Goal: Information Seeking & Learning: Check status

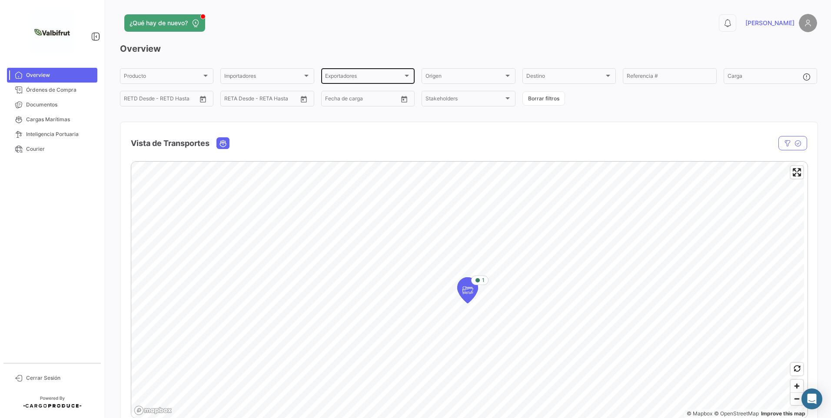
click at [358, 70] on div "Exportadores Exportadores" at bounding box center [368, 75] width 86 height 17
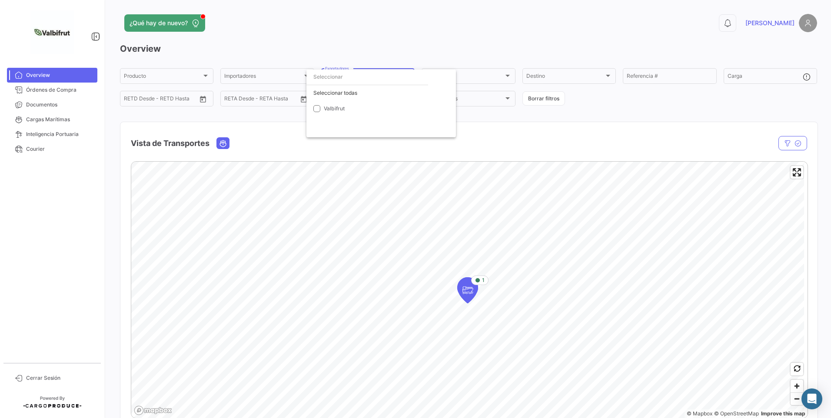
click at [354, 51] on div at bounding box center [415, 209] width 831 height 418
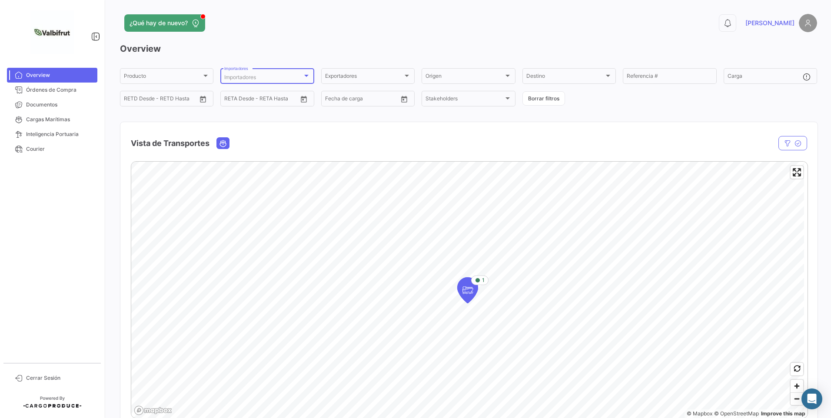
click at [283, 75] on div "Importadores" at bounding box center [263, 77] width 78 height 6
click at [388, 33] on div at bounding box center [415, 209] width 831 height 418
click at [463, 74] on div "Origen" at bounding box center [464, 77] width 78 height 6
click at [454, 26] on div at bounding box center [415, 209] width 831 height 418
click at [575, 73] on div "Destino Destino" at bounding box center [569, 75] width 86 height 17
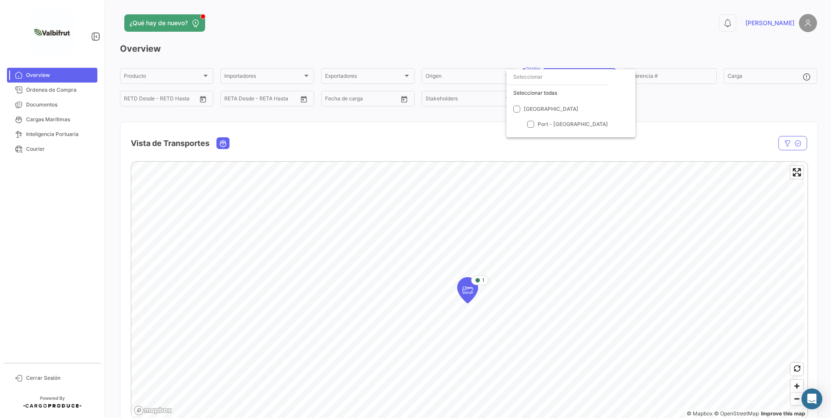
click at [544, 39] on div at bounding box center [415, 209] width 831 height 418
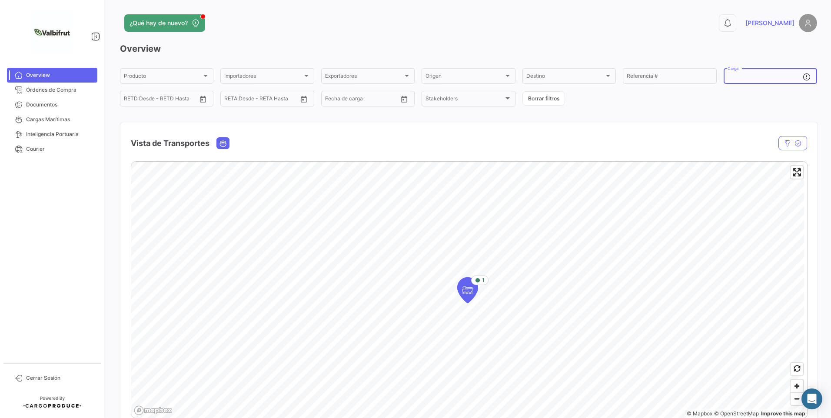
click at [754, 77] on input "Carga" at bounding box center [765, 77] width 75 height 6
click at [449, 97] on span "Stakeholders" at bounding box center [441, 99] width 32 height 7
click at [381, 130] on div at bounding box center [415, 209] width 831 height 418
click at [150, 25] on span "¿Qué hay de nuevo?" at bounding box center [159, 23] width 58 height 9
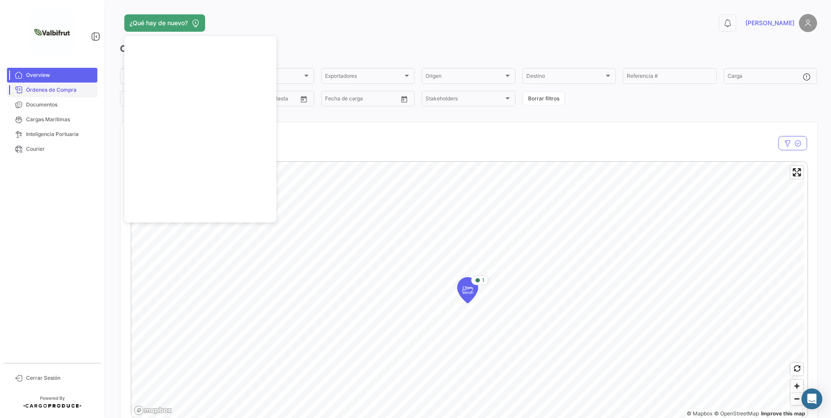
click at [53, 93] on span "Órdenes de Compra" at bounding box center [60, 90] width 68 height 8
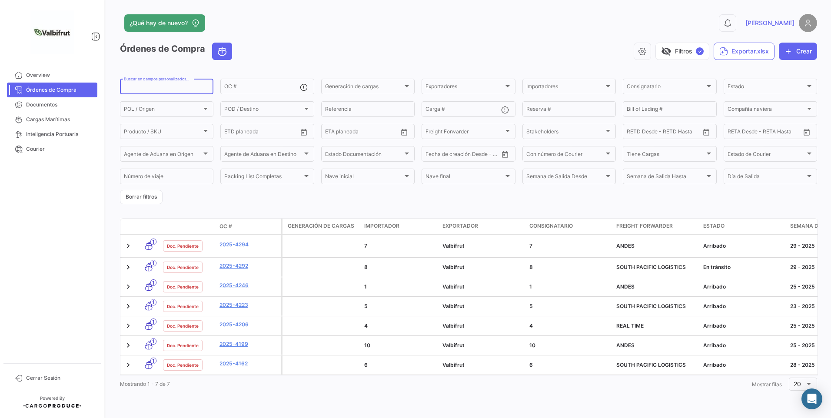
click at [146, 86] on input "Buscar en campos personalizados..." at bounding box center [167, 88] width 86 height 6
click at [235, 83] on div "OC #" at bounding box center [261, 85] width 75 height 17
click at [358, 87] on span "Generación de cargas" at bounding box center [364, 88] width 78 height 6
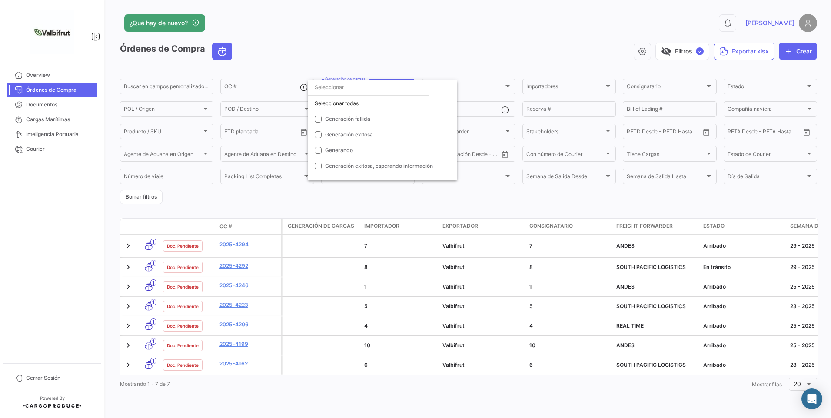
click at [382, 50] on div at bounding box center [415, 209] width 831 height 418
click at [340, 52] on div "visibility_off Filtros ✓ Exportar.xlsx Crear" at bounding box center [528, 51] width 578 height 17
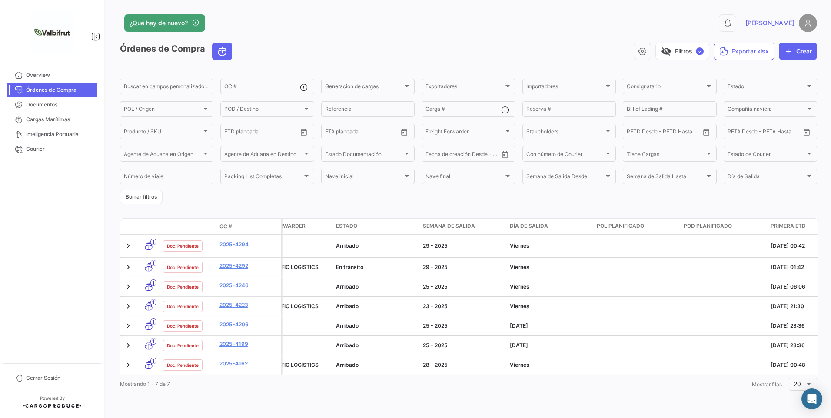
scroll to position [0, 605]
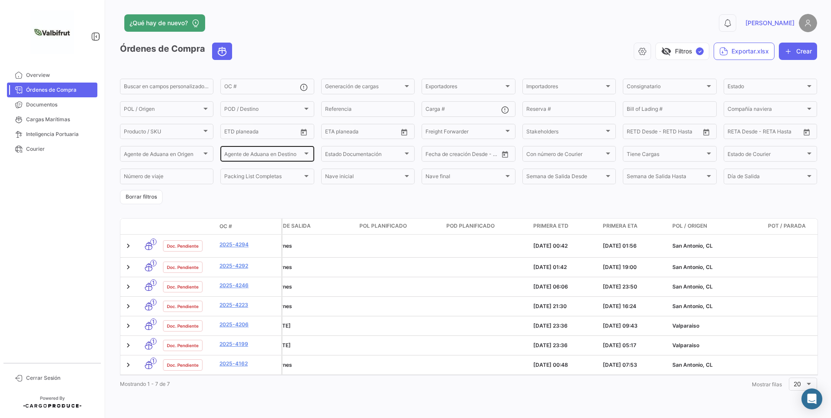
click at [271, 156] on span "Agente de Aduana en Destino" at bounding box center [263, 155] width 78 height 6
click at [289, 27] on div at bounding box center [415, 209] width 831 height 418
click at [147, 133] on span "Producto / SKU" at bounding box center [163, 133] width 78 height 6
click at [298, 205] on div at bounding box center [415, 209] width 831 height 418
click at [46, 109] on link "Documentos" at bounding box center [52, 104] width 90 height 15
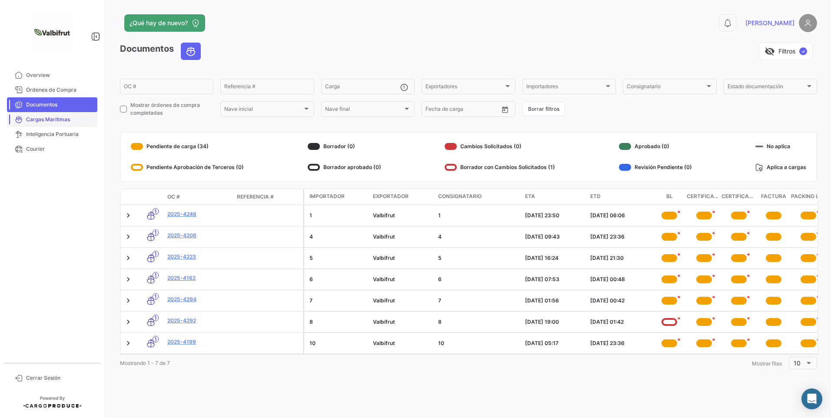
click at [65, 122] on span "Cargas Marítimas" at bounding box center [60, 120] width 68 height 8
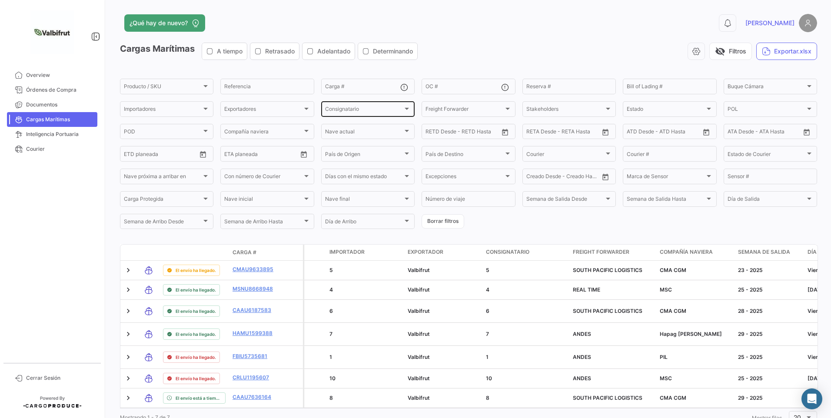
scroll to position [43, 0]
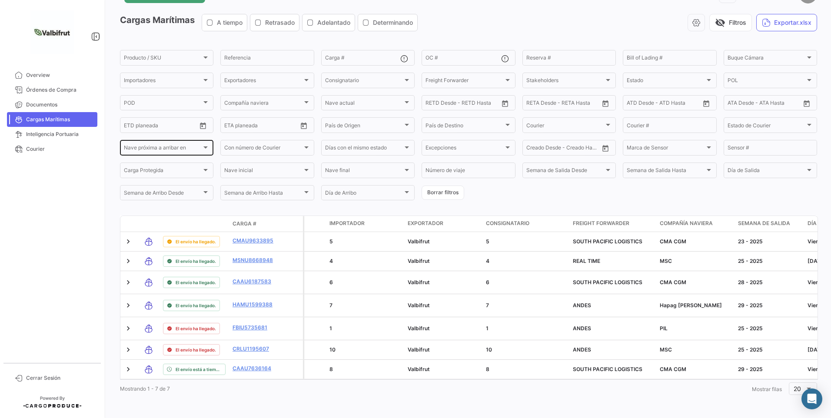
click at [174, 146] on span "Nave próxima a arribar en" at bounding box center [163, 149] width 78 height 6
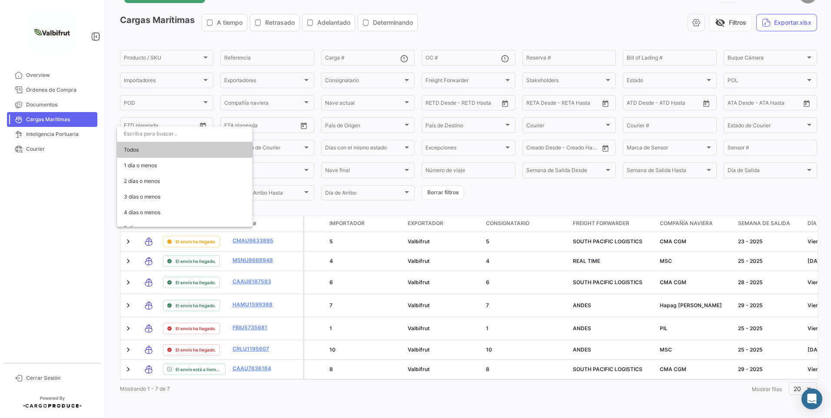
click at [174, 135] on input "dropdown search" at bounding box center [185, 134] width 136 height 16
click at [323, 144] on div at bounding box center [415, 209] width 831 height 418
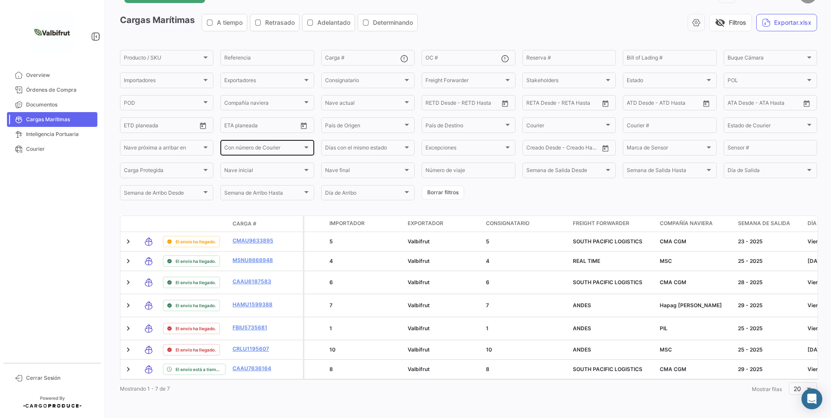
click at [288, 146] on div "Con número de Courier" at bounding box center [263, 149] width 78 height 6
click at [286, 135] on input "dropdown search" at bounding box center [285, 134] width 136 height 16
click at [282, 120] on div at bounding box center [415, 209] width 831 height 418
click at [403, 144] on div at bounding box center [407, 147] width 8 height 7
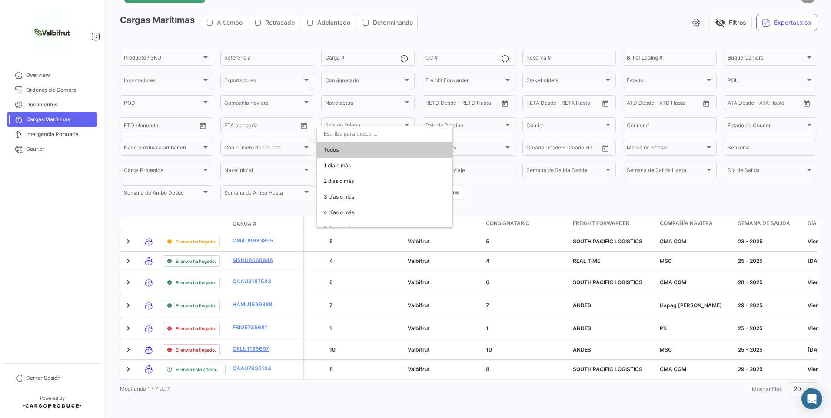
click at [402, 136] on input "dropdown search" at bounding box center [385, 134] width 136 height 16
click at [526, 141] on div at bounding box center [415, 209] width 831 height 418
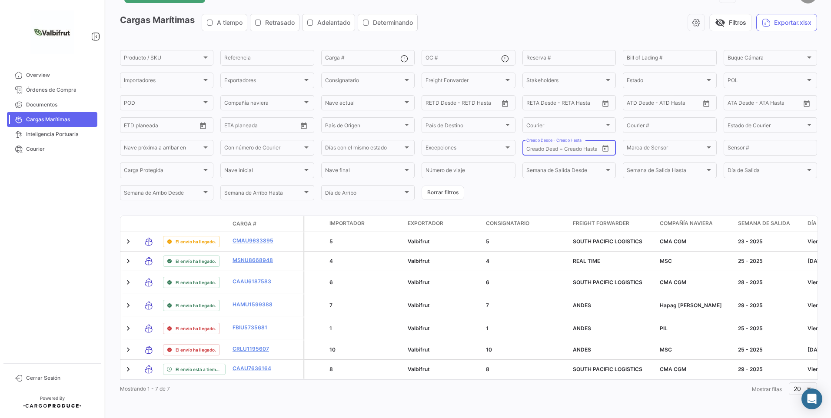
click at [573, 146] on input "text" at bounding box center [581, 149] width 35 height 6
click at [577, 146] on input "text" at bounding box center [581, 149] width 35 height 6
click at [615, 133] on form "Producto / SKU Producto / SKU Referencia Carga # OC # Reserva # Bill of Lading …" at bounding box center [468, 125] width 697 height 153
click at [504, 144] on div at bounding box center [508, 147] width 8 height 7
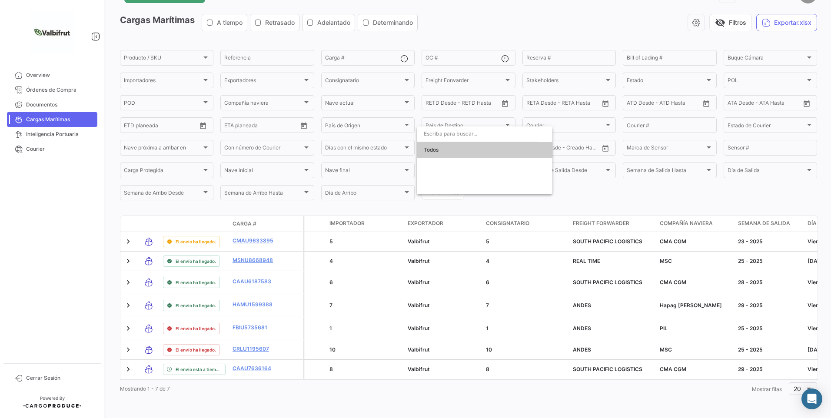
click at [515, 121] on div at bounding box center [415, 209] width 831 height 418
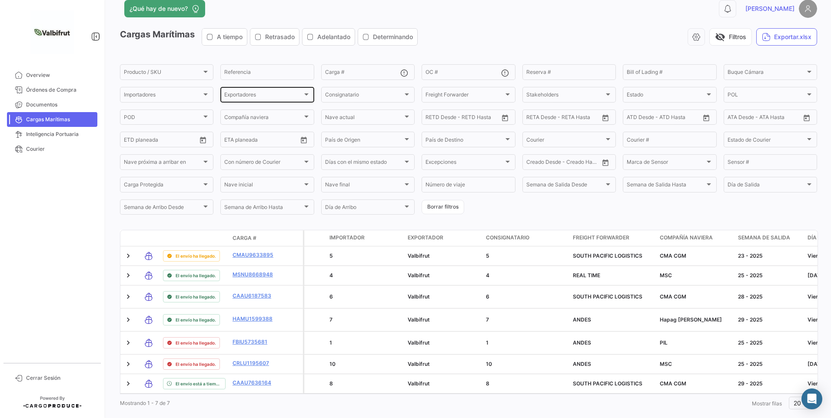
scroll to position [0, 0]
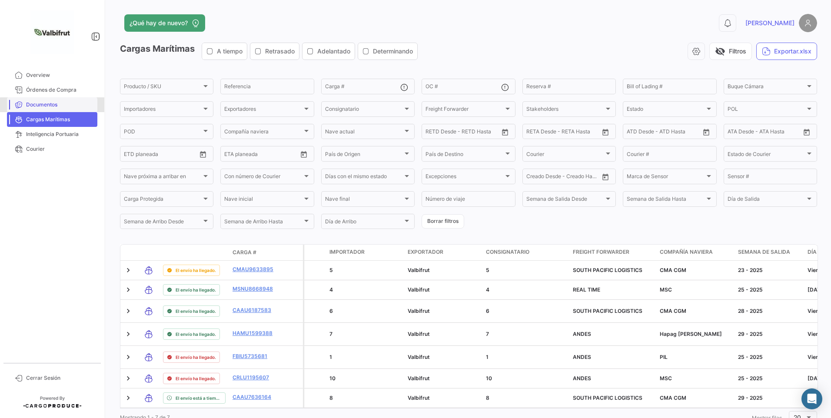
click at [60, 108] on span "Documentos" at bounding box center [60, 105] width 68 height 8
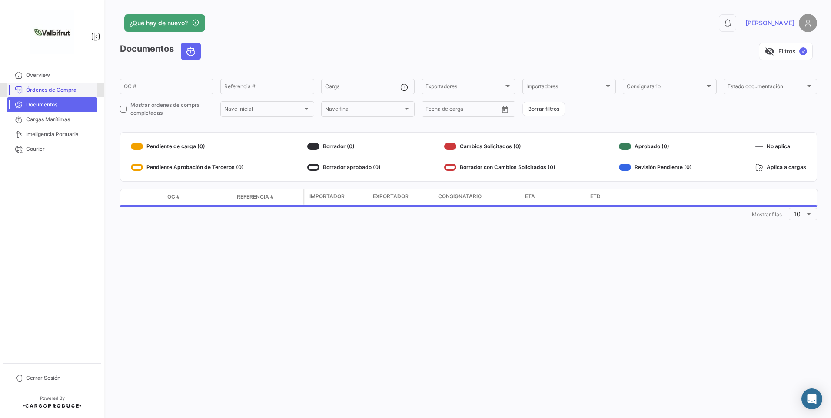
click at [56, 95] on link "Órdenes de Compra" at bounding box center [52, 90] width 90 height 15
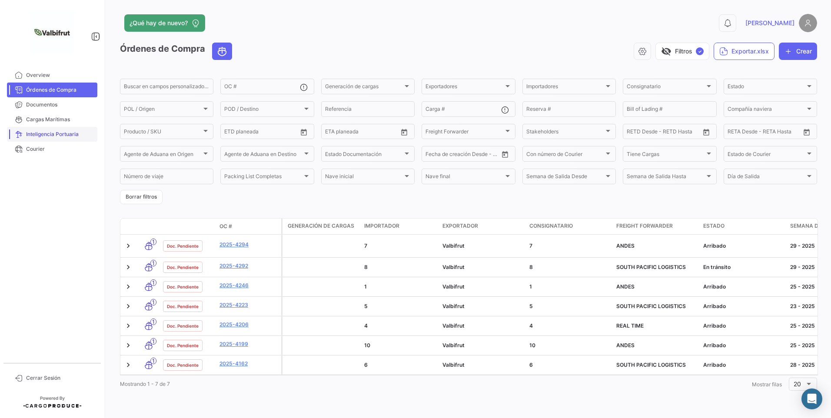
click at [48, 132] on span "Inteligencia Portuaria" at bounding box center [60, 134] width 68 height 8
click at [58, 135] on span "Inteligencia Portuaria" at bounding box center [60, 134] width 68 height 8
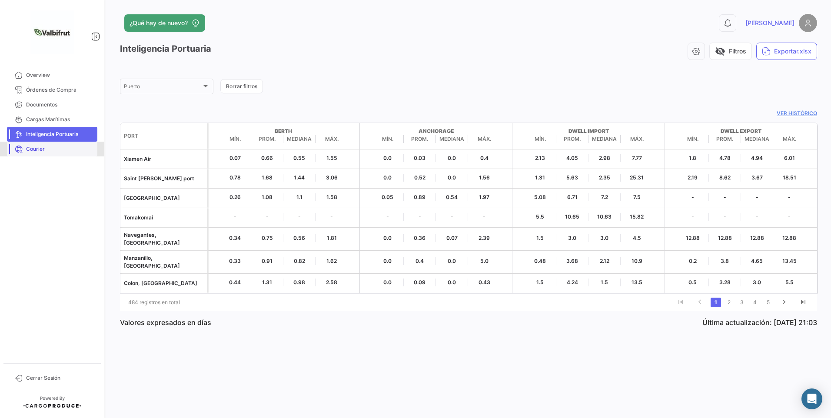
click at [43, 153] on link "Courier" at bounding box center [52, 149] width 90 height 15
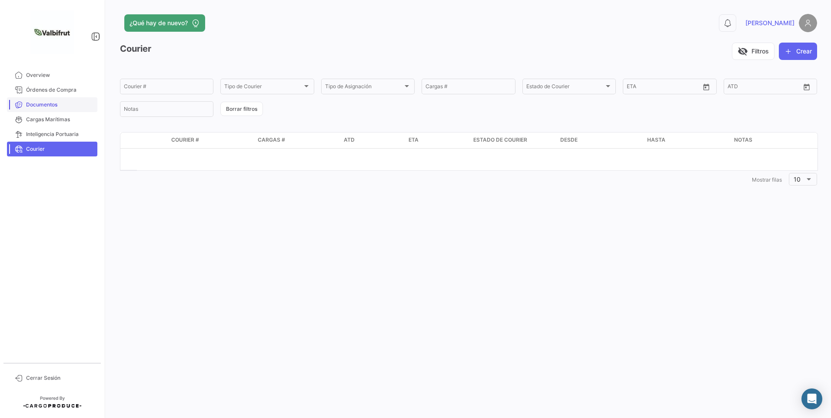
click at [42, 105] on span "Documentos" at bounding box center [60, 105] width 68 height 8
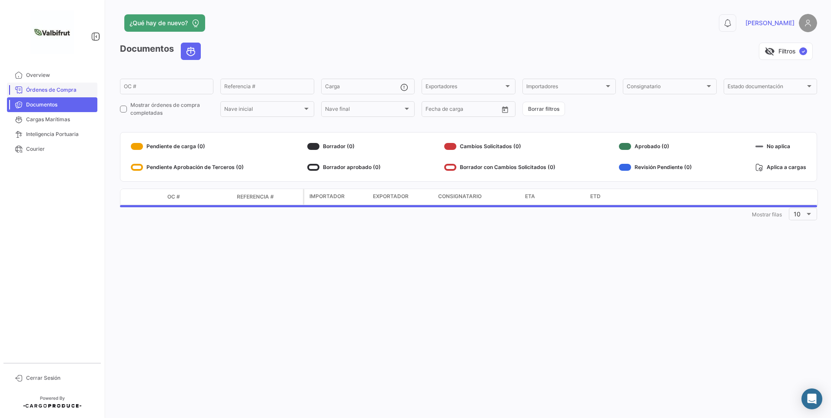
click at [37, 90] on span "Órdenes de Compra" at bounding box center [60, 90] width 68 height 8
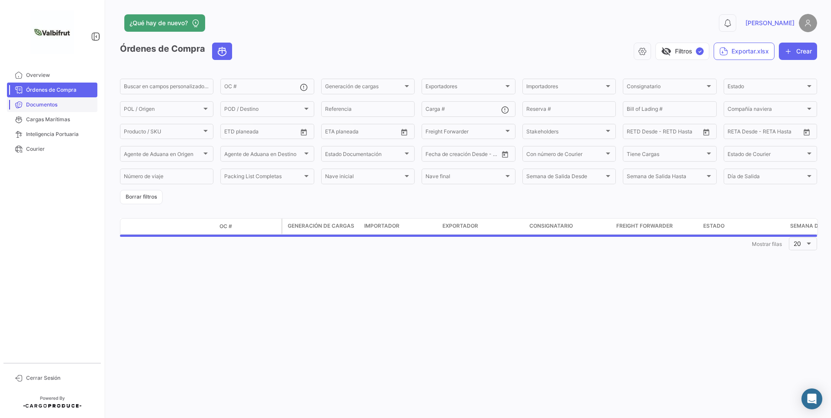
click at [66, 107] on span "Documentos" at bounding box center [60, 105] width 68 height 8
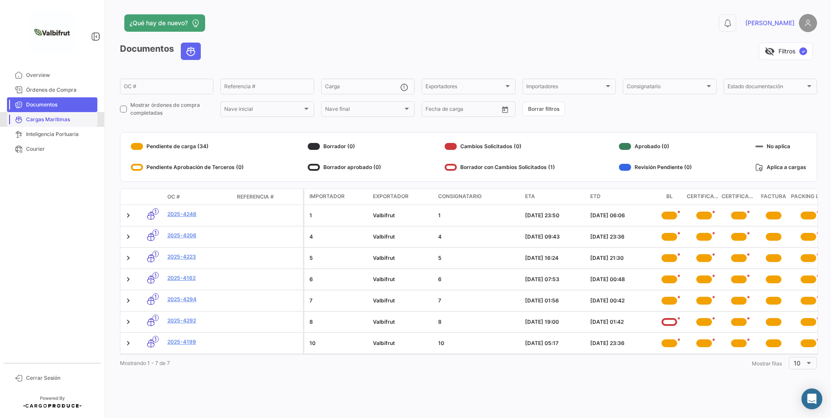
click at [46, 120] on span "Cargas Marítimas" at bounding box center [60, 120] width 68 height 8
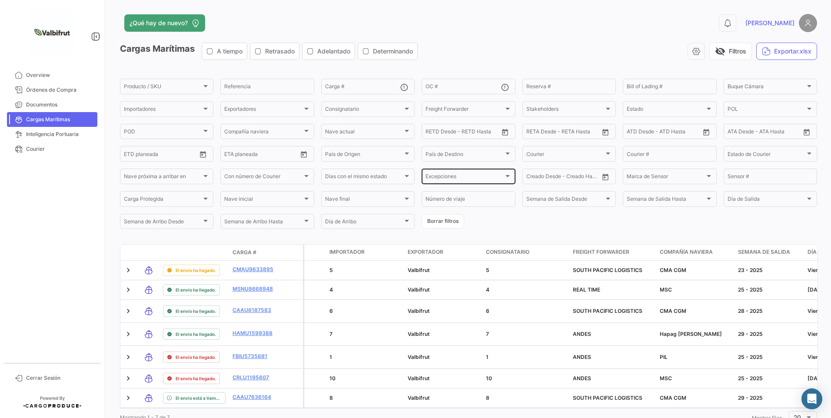
click at [478, 176] on div "Excepciones" at bounding box center [464, 178] width 78 height 6
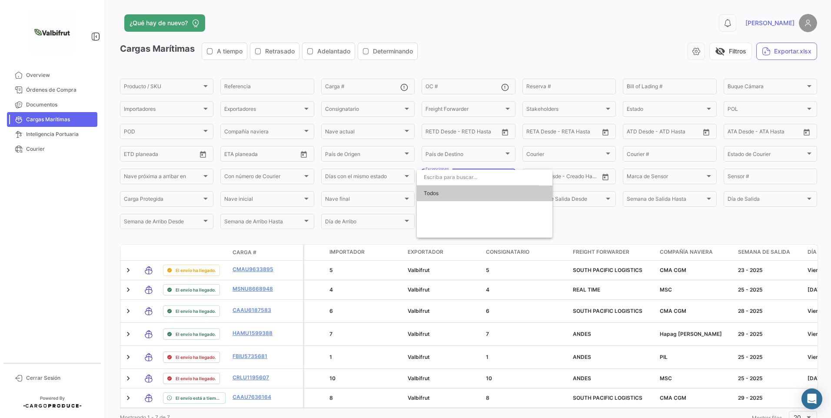
click at [598, 188] on div at bounding box center [415, 209] width 831 height 418
drag, startPoint x: 45, startPoint y: 75, endPoint x: 97, endPoint y: 120, distance: 68.4
click at [45, 75] on span "Overview" at bounding box center [60, 75] width 68 height 8
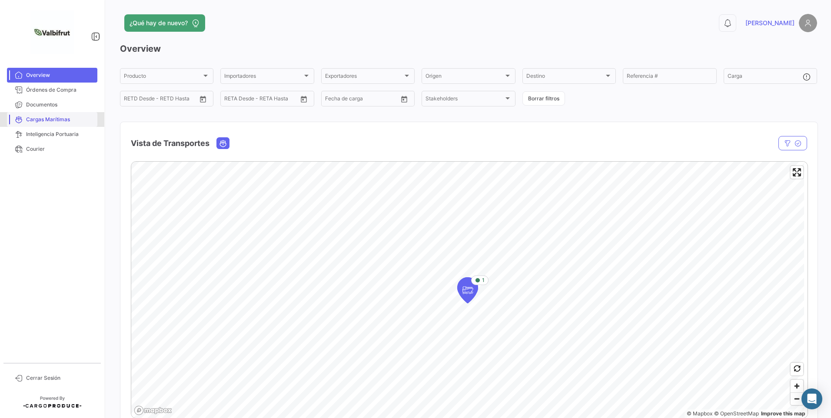
click at [56, 122] on span "Cargas Marítimas" at bounding box center [60, 120] width 68 height 8
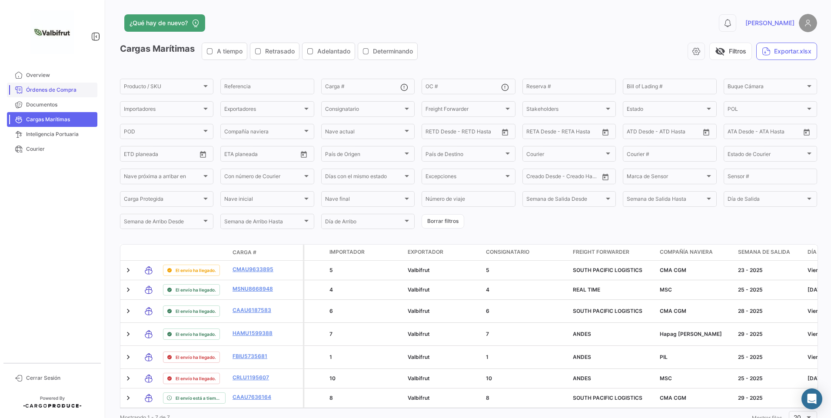
click at [67, 91] on span "Órdenes de Compra" at bounding box center [60, 90] width 68 height 8
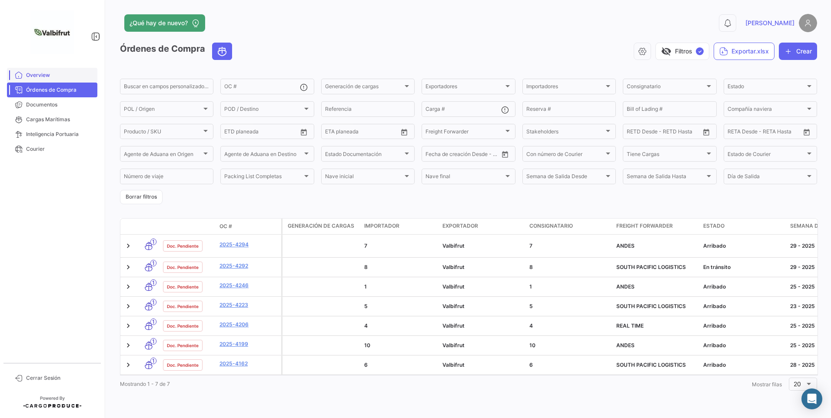
click at [54, 76] on span "Overview" at bounding box center [60, 75] width 68 height 8
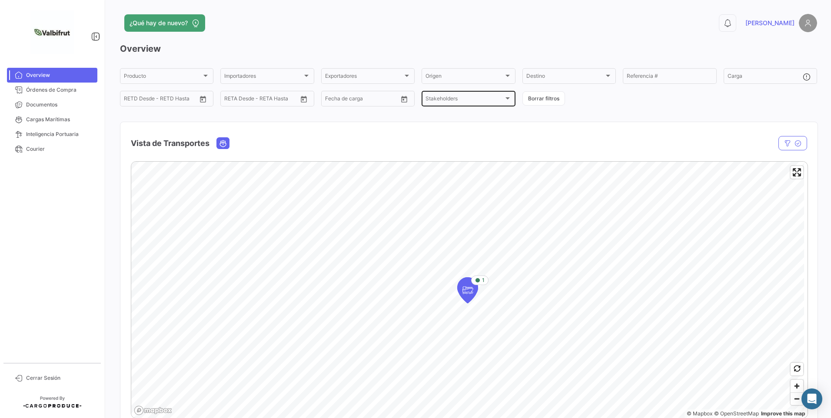
click at [452, 100] on span "Stakeholders" at bounding box center [464, 100] width 78 height 6
click at [325, 138] on div at bounding box center [415, 209] width 831 height 418
click at [516, 136] on div "Vista de Transportes" at bounding box center [367, 144] width 473 height 22
click at [471, 125] on div "Vista de Transportes" at bounding box center [468, 138] width 697 height 32
drag, startPoint x: 51, startPoint y: 114, endPoint x: 59, endPoint y: 126, distance: 14.6
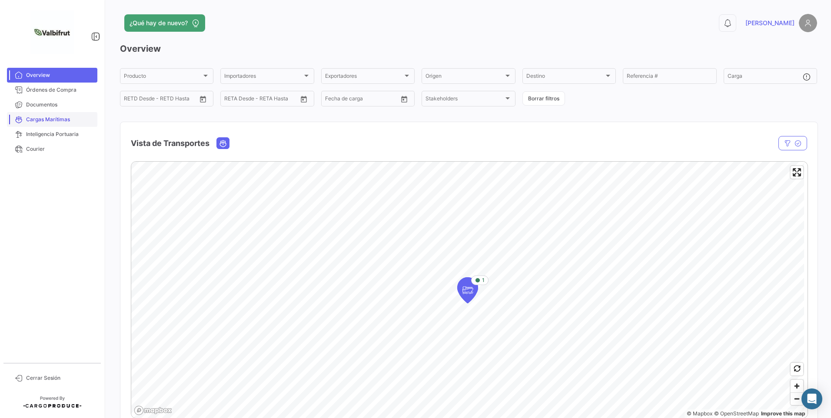
click at [51, 114] on link "Cargas Marítimas" at bounding box center [52, 119] width 90 height 15
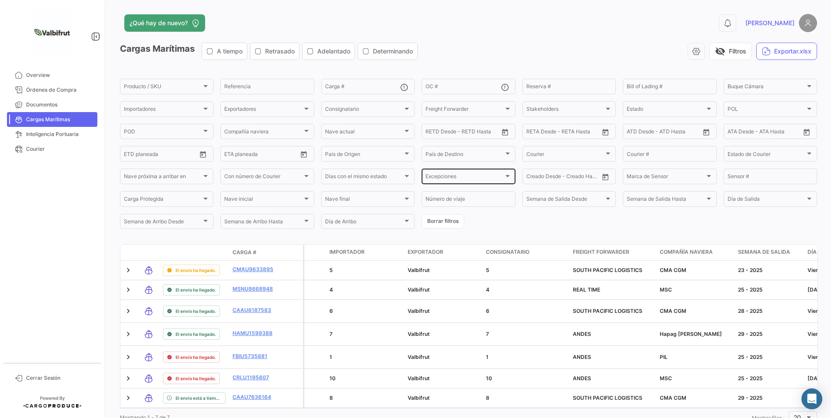
click at [472, 182] on div "Excepciones Excepciones" at bounding box center [468, 175] width 86 height 17
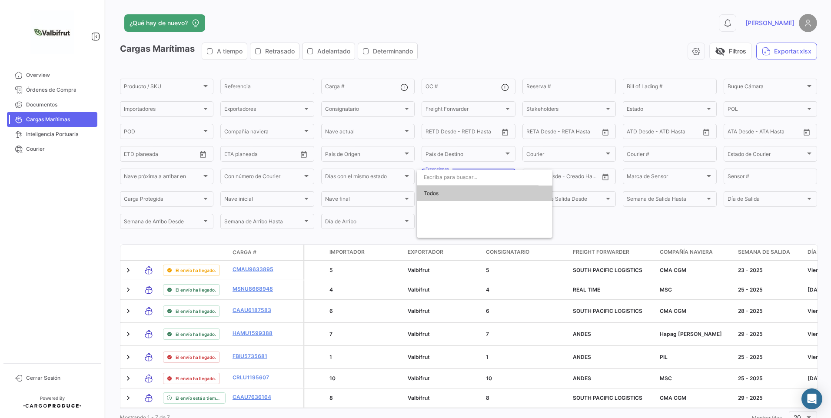
click at [565, 231] on div at bounding box center [415, 209] width 831 height 418
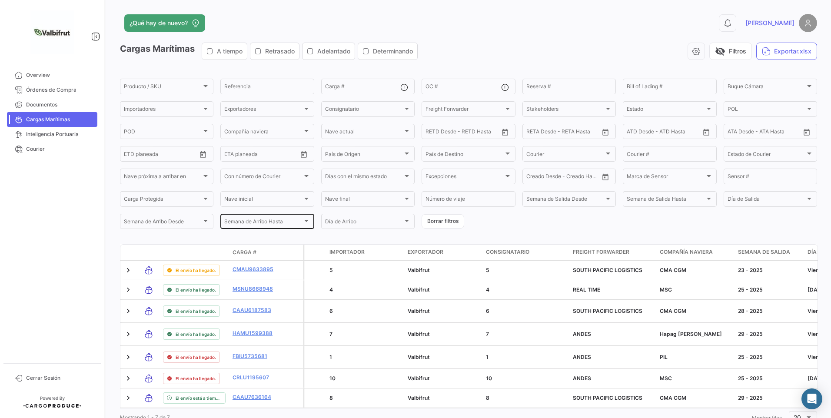
click at [299, 223] on div "Semana de Arribo Hasta" at bounding box center [263, 223] width 78 height 6
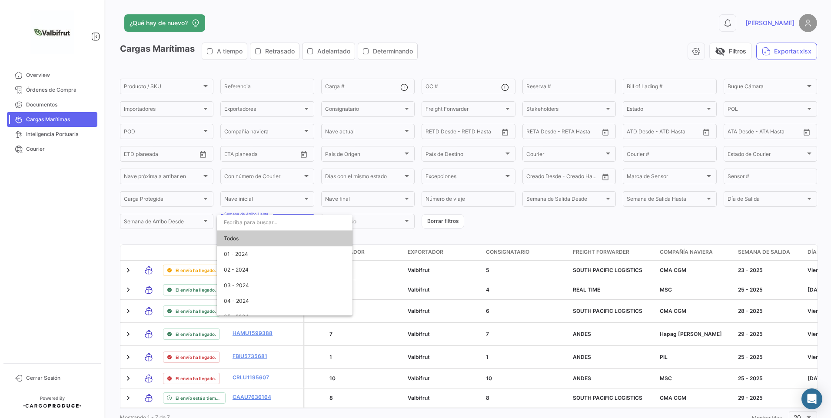
click at [299, 223] on input "dropdown search" at bounding box center [285, 223] width 136 height 16
click at [510, 221] on div at bounding box center [415, 209] width 831 height 418
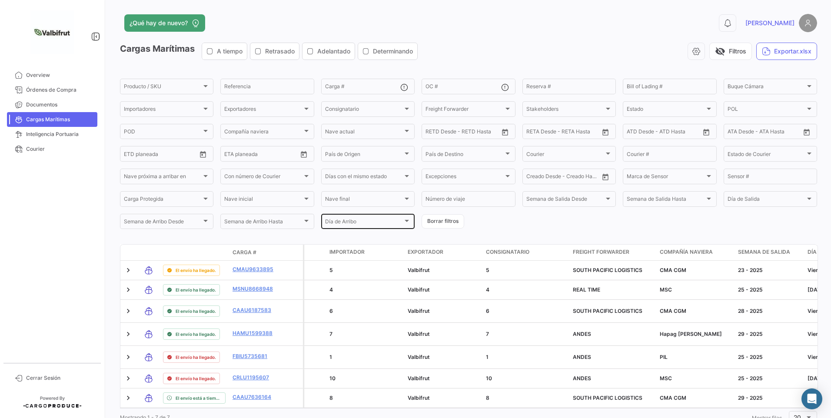
click at [371, 223] on div "Día de Arribo" at bounding box center [364, 223] width 78 height 6
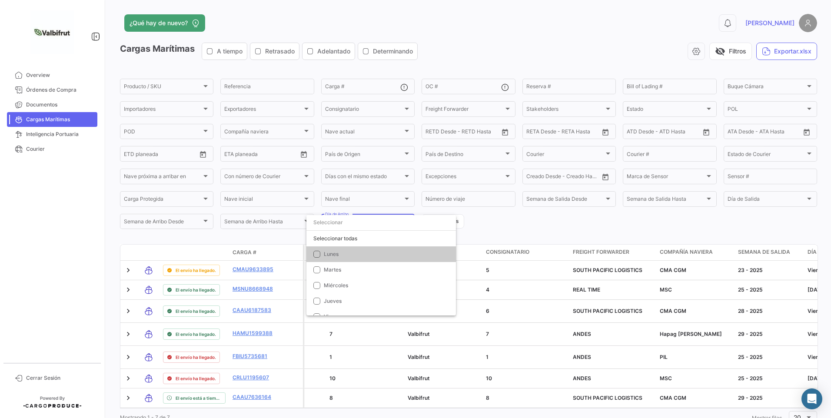
click at [572, 221] on div at bounding box center [415, 209] width 831 height 418
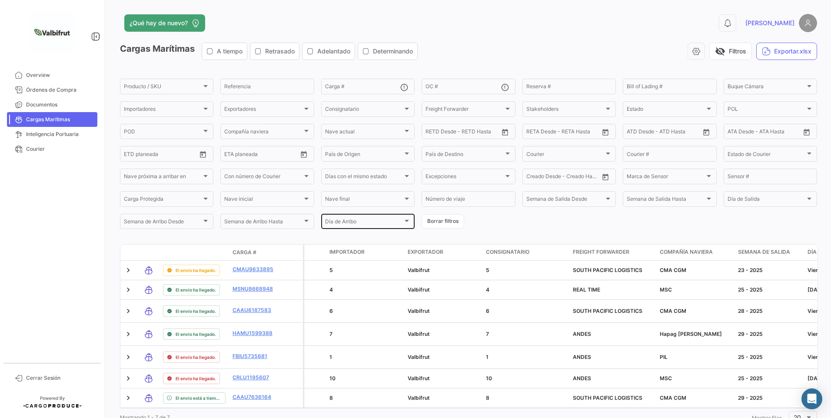
click at [389, 228] on div "Día de Arribo Día de Arribo" at bounding box center [368, 221] width 86 height 17
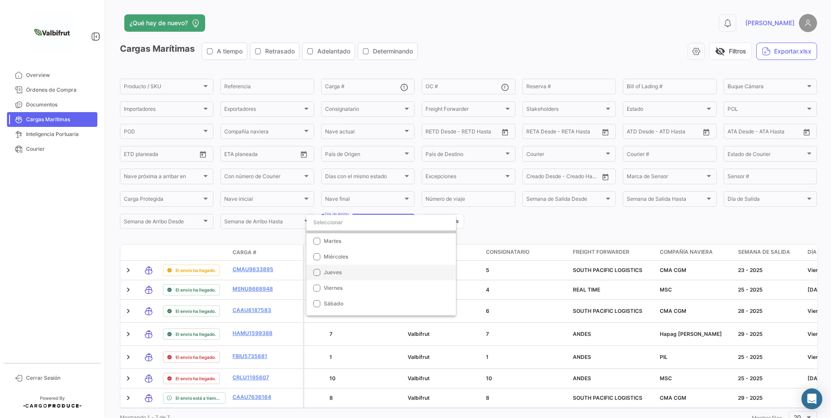
scroll to position [40, 0]
click at [495, 218] on div at bounding box center [415, 209] width 831 height 418
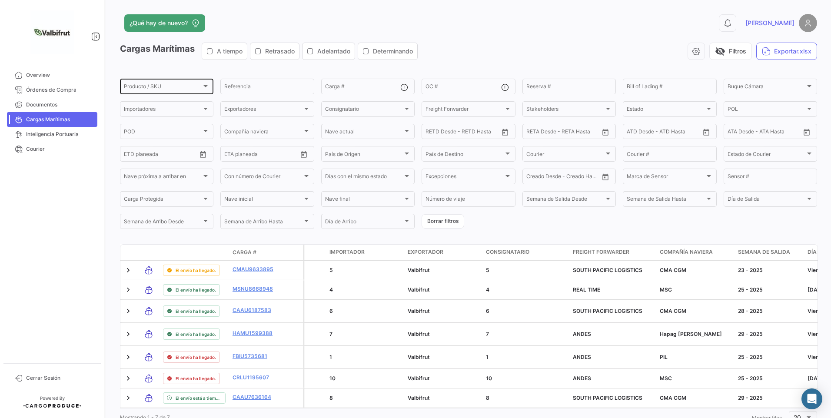
click at [155, 89] on span "Producto / SKU" at bounding box center [163, 88] width 78 height 6
click at [255, 90] on div at bounding box center [415, 209] width 831 height 418
click at [255, 86] on input "Referencia" at bounding box center [267, 88] width 86 height 6
click at [348, 91] on input "Carga #" at bounding box center [362, 88] width 75 height 6
click at [474, 89] on input "OC #" at bounding box center [462, 88] width 75 height 6
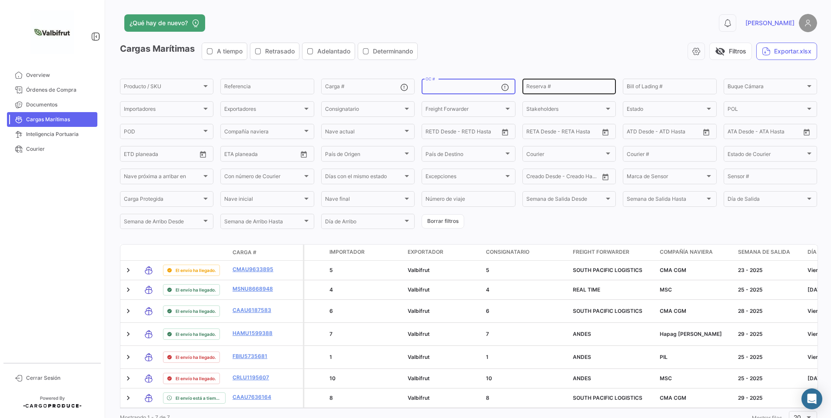
click at [554, 86] on input "Reserva #" at bounding box center [569, 88] width 86 height 6
click at [647, 86] on input "Bill of Lading #" at bounding box center [670, 88] width 86 height 6
click at [743, 87] on span "Buque Cámara" at bounding box center [746, 87] width 36 height 7
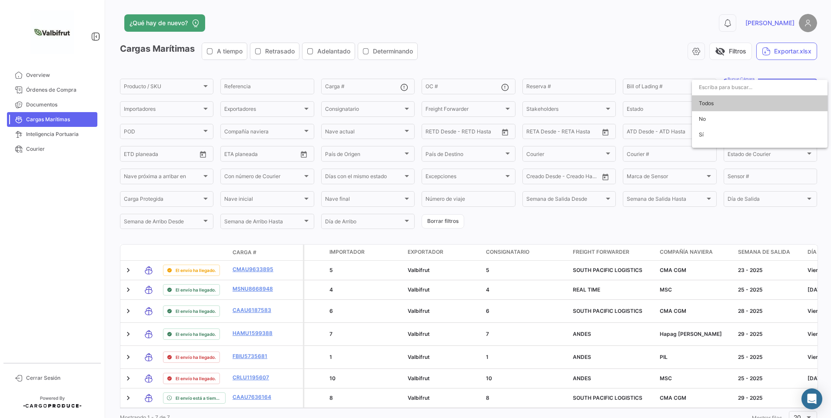
click at [743, 87] on input "dropdown search" at bounding box center [760, 88] width 136 height 16
click at [624, 57] on div at bounding box center [415, 209] width 831 height 418
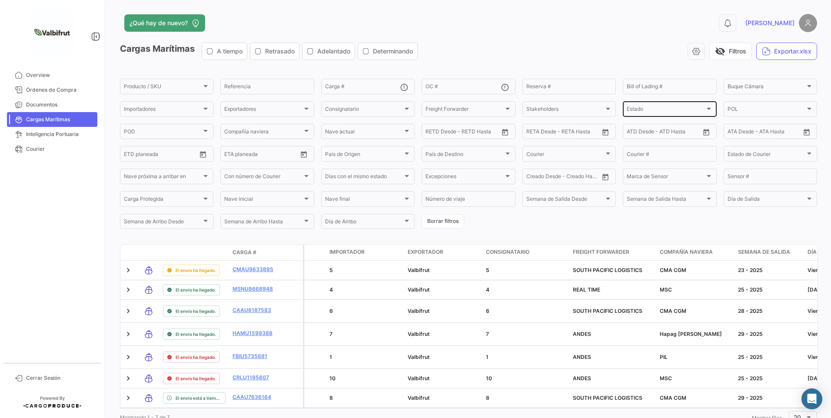
click at [655, 106] on div "Estado Estado" at bounding box center [670, 108] width 86 height 17
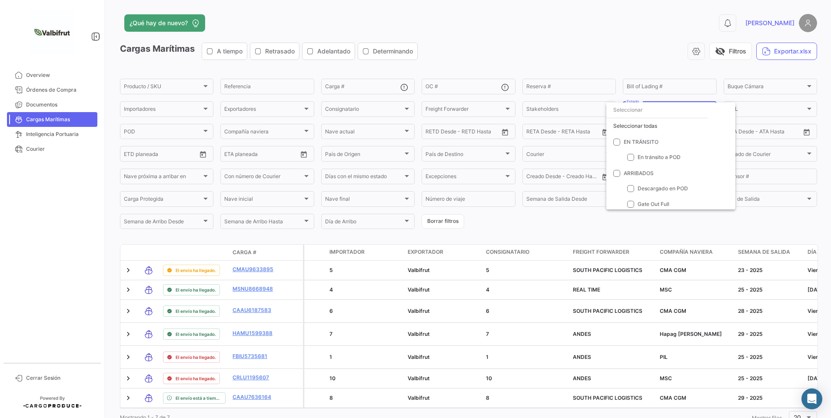
click at [653, 56] on div at bounding box center [415, 209] width 831 height 418
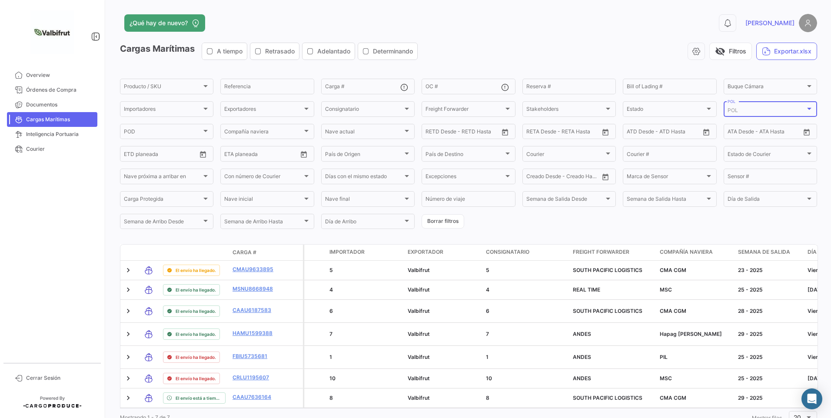
click at [738, 110] on div "POL" at bounding box center [767, 110] width 78 height 6
click at [608, 20] on div at bounding box center [415, 209] width 831 height 418
click at [158, 180] on span "Nave próxima a arribar en" at bounding box center [163, 178] width 78 height 6
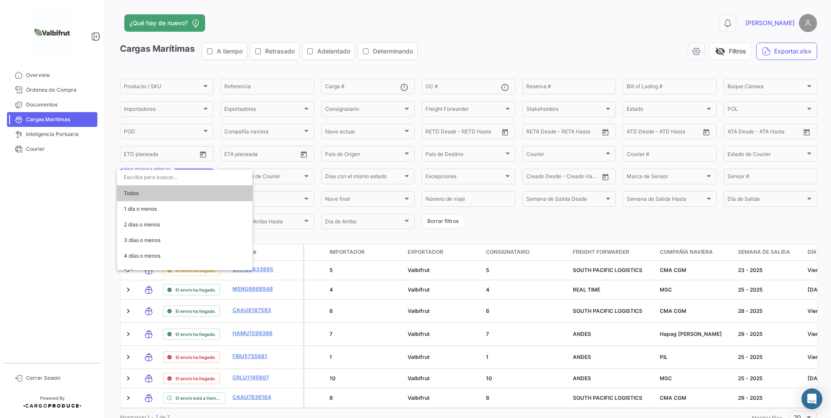
click at [157, 178] on input "dropdown search" at bounding box center [185, 177] width 136 height 16
click at [59, 191] on div at bounding box center [415, 209] width 831 height 418
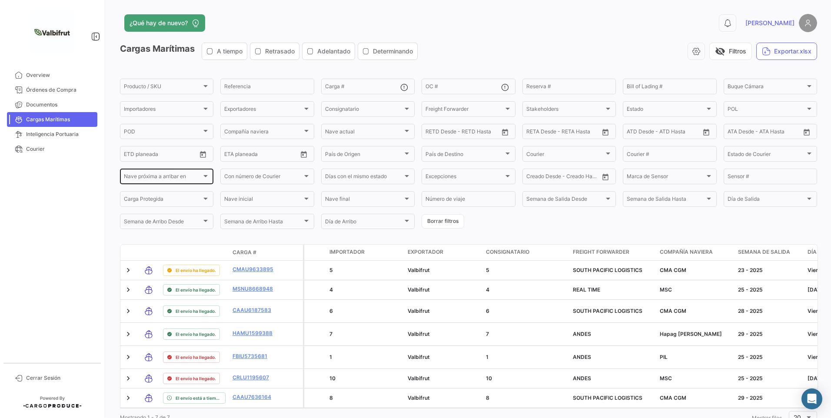
click at [176, 178] on span "Nave próxima a arribar en" at bounding box center [163, 178] width 78 height 6
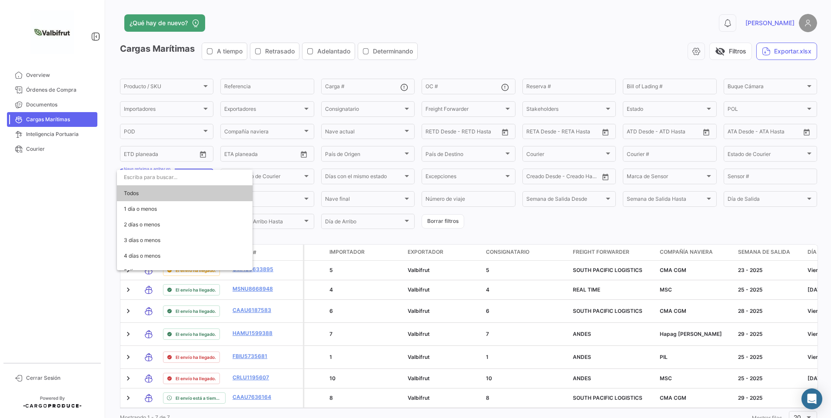
click at [75, 182] on div at bounding box center [415, 209] width 831 height 418
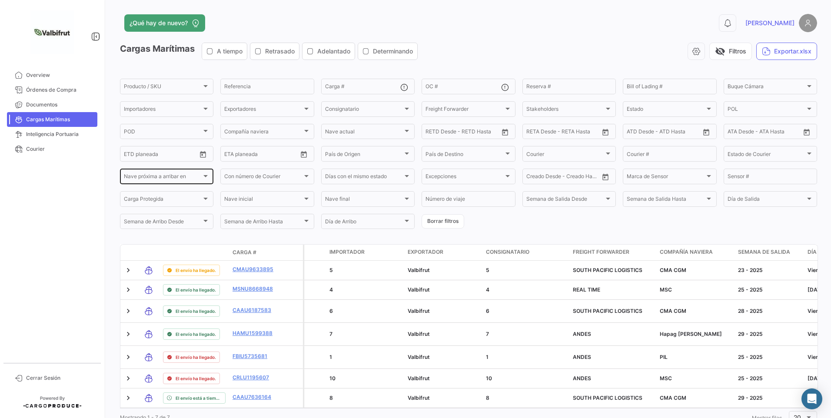
click at [176, 178] on span "Nave próxima a arribar en" at bounding box center [163, 178] width 78 height 6
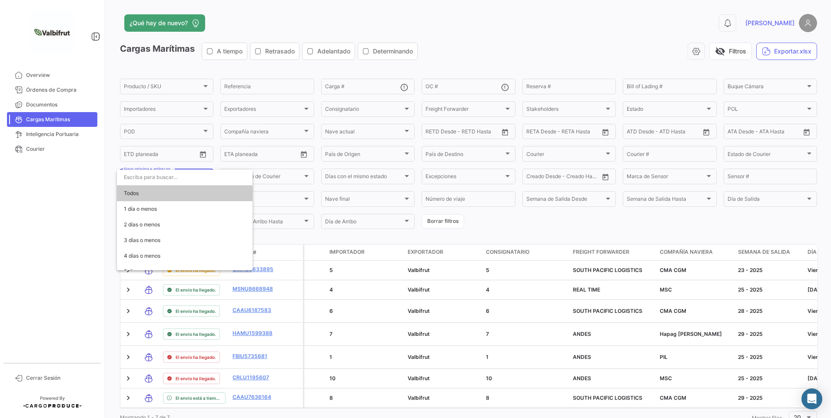
click at [320, 189] on div at bounding box center [415, 209] width 831 height 418
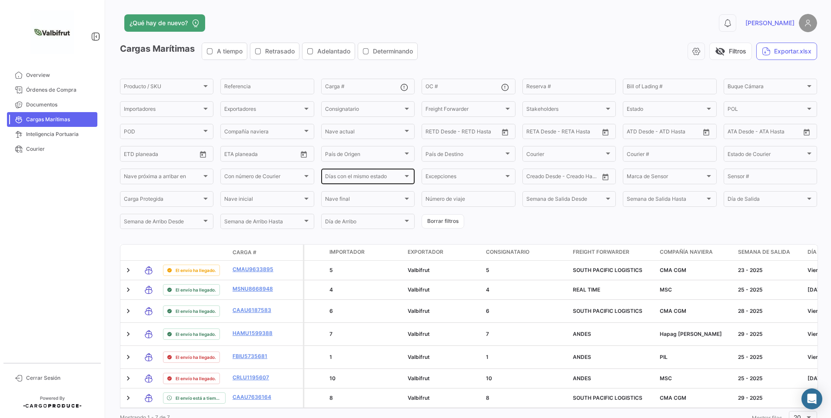
click at [331, 171] on div "Días con el mismo estado Días con el mismo estado" at bounding box center [368, 175] width 86 height 17
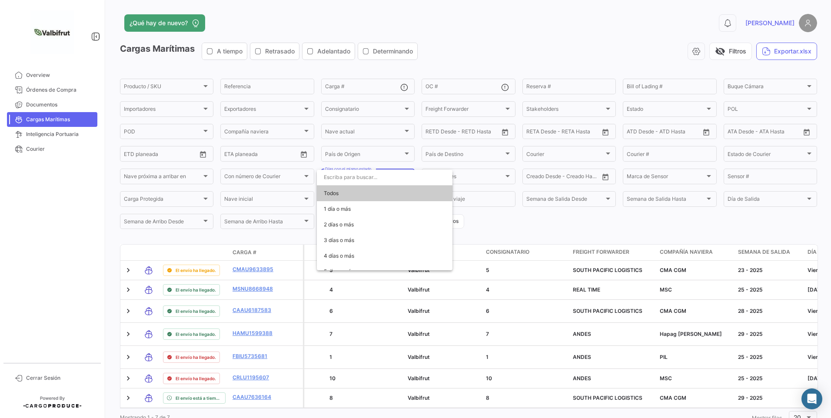
click at [420, 163] on div at bounding box center [415, 209] width 831 height 418
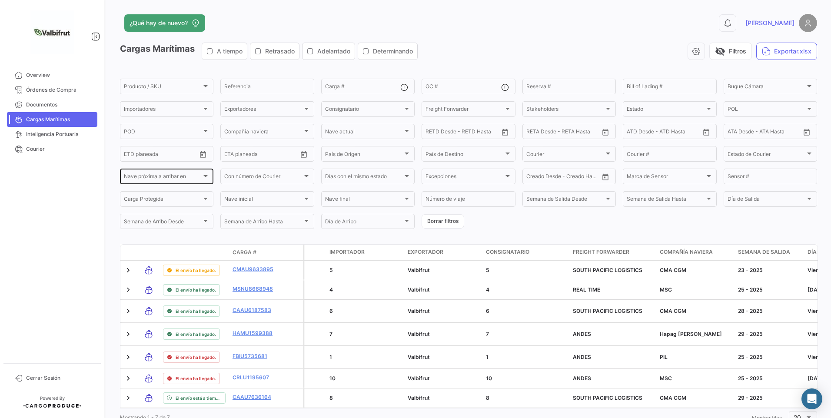
click at [168, 174] on div "Nave próxima a arribar en [GEOGRAPHIC_DATA] próxima a arribar en" at bounding box center [167, 175] width 86 height 17
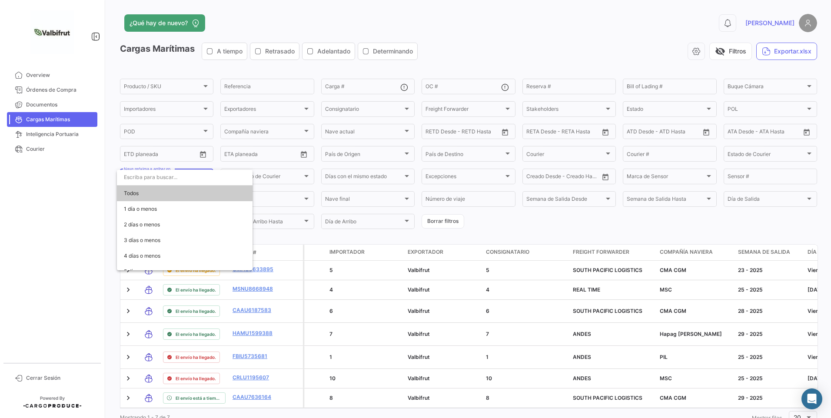
click at [162, 175] on input "dropdown search" at bounding box center [185, 177] width 136 height 16
click at [279, 188] on div at bounding box center [415, 209] width 831 height 418
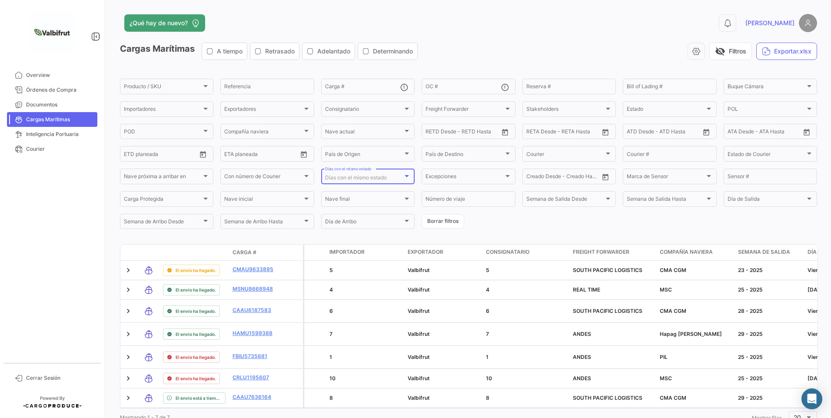
click at [339, 180] on span "Días con el mismo estado" at bounding box center [356, 177] width 62 height 7
click at [415, 167] on div at bounding box center [415, 209] width 831 height 418
click at [172, 182] on div "Nave próxima a arribar en [GEOGRAPHIC_DATA] próxima a arribar en" at bounding box center [167, 175] width 86 height 17
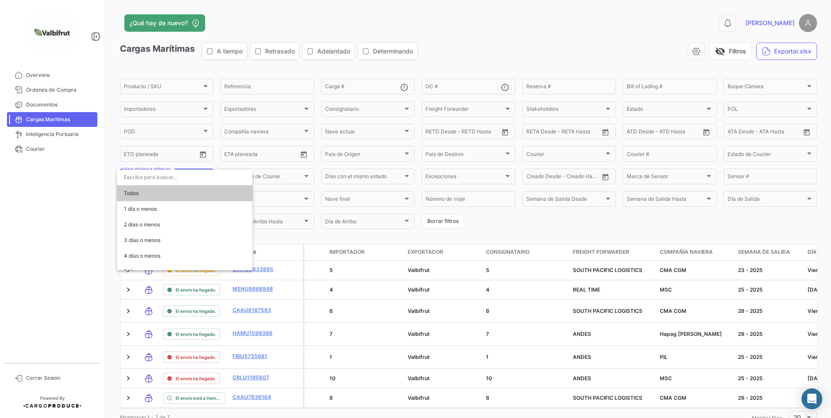
click at [89, 174] on div at bounding box center [415, 209] width 831 height 418
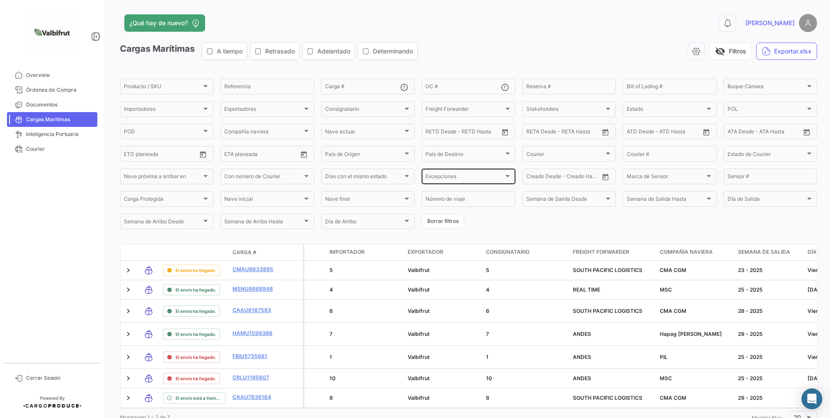
click at [484, 173] on div "Excepciones Excepciones" at bounding box center [468, 175] width 86 height 17
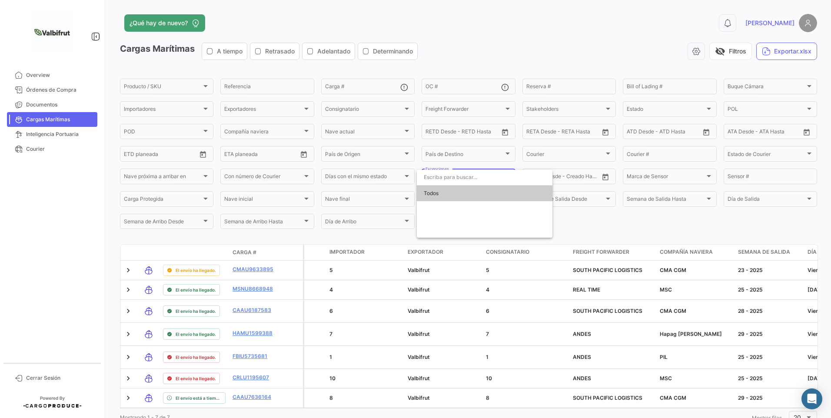
click at [442, 24] on div at bounding box center [415, 209] width 831 height 418
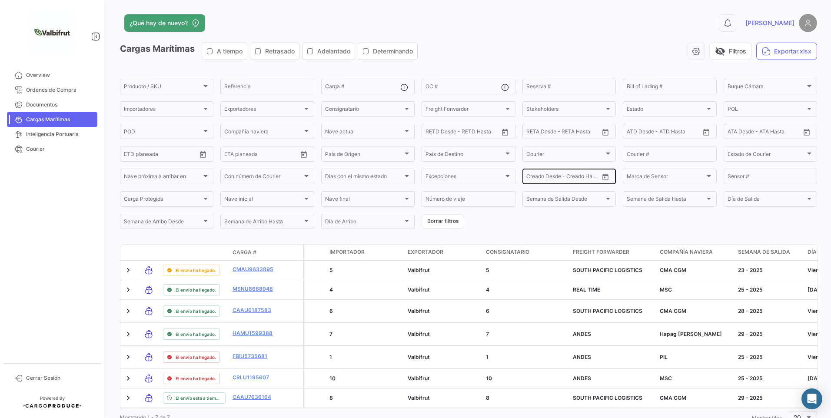
click at [580, 180] on input "text" at bounding box center [581, 178] width 35 height 6
click at [645, 179] on span "Marca de Sensor" at bounding box center [666, 178] width 78 height 6
click at [781, 182] on div at bounding box center [415, 209] width 831 height 418
click at [183, 198] on div "Carga Protegida" at bounding box center [163, 200] width 78 height 6
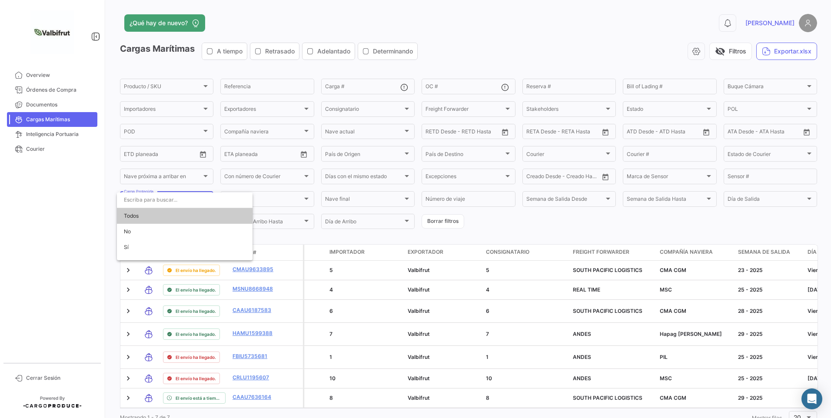
click at [320, 234] on div at bounding box center [415, 209] width 831 height 418
click at [751, 193] on div "Día de Salida Día de Salida" at bounding box center [771, 198] width 86 height 17
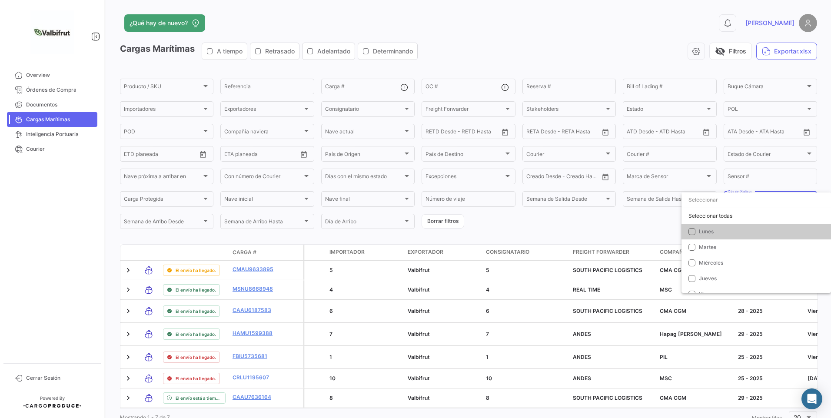
click at [568, 224] on div at bounding box center [415, 209] width 831 height 418
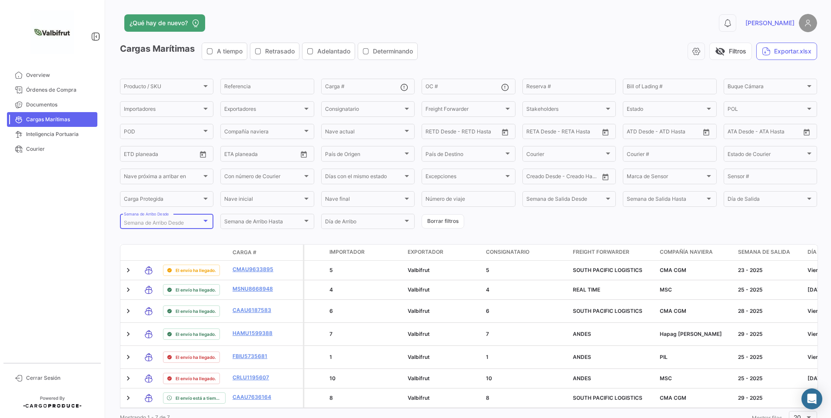
click at [160, 222] on span "Semana de Arribo Desde" at bounding box center [154, 222] width 60 height 7
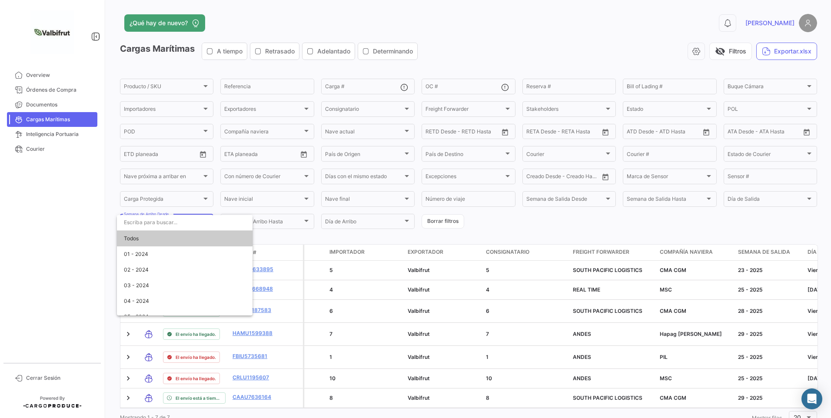
click at [302, 237] on div at bounding box center [415, 209] width 831 height 418
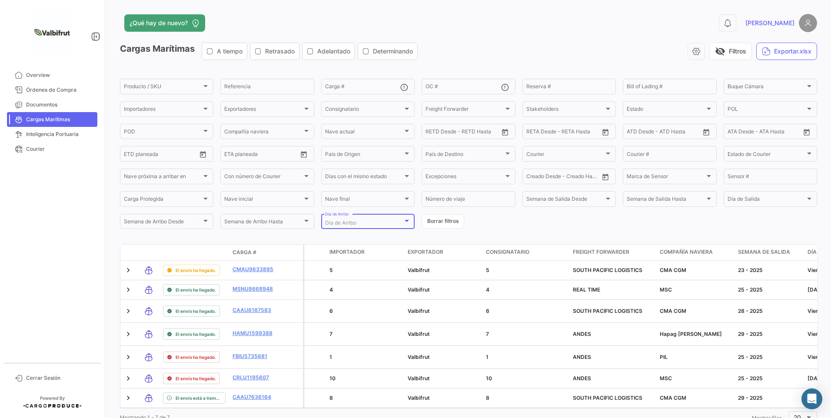
click at [347, 223] on span "Día de Arribo" at bounding box center [340, 222] width 31 height 7
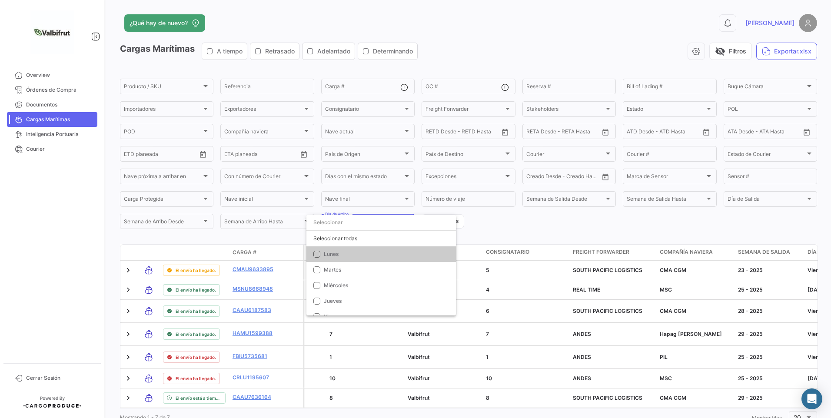
click at [495, 226] on div at bounding box center [415, 209] width 831 height 418
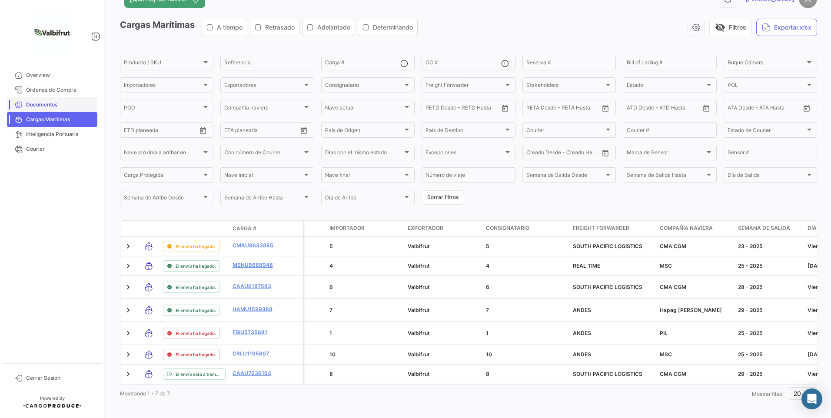
scroll to position [46, 0]
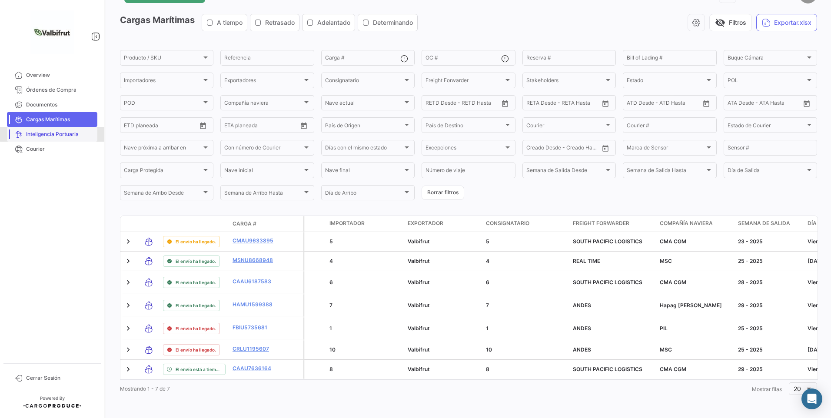
click at [62, 133] on span "Inteligencia Portuaria" at bounding box center [60, 134] width 68 height 8
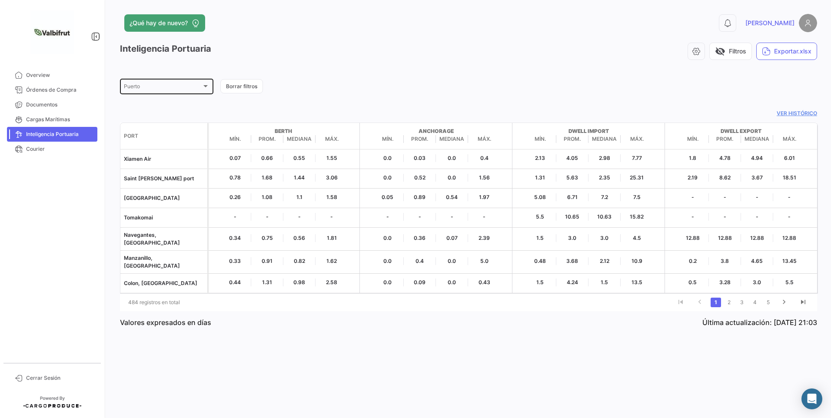
click at [205, 86] on div at bounding box center [205, 86] width 4 height 2
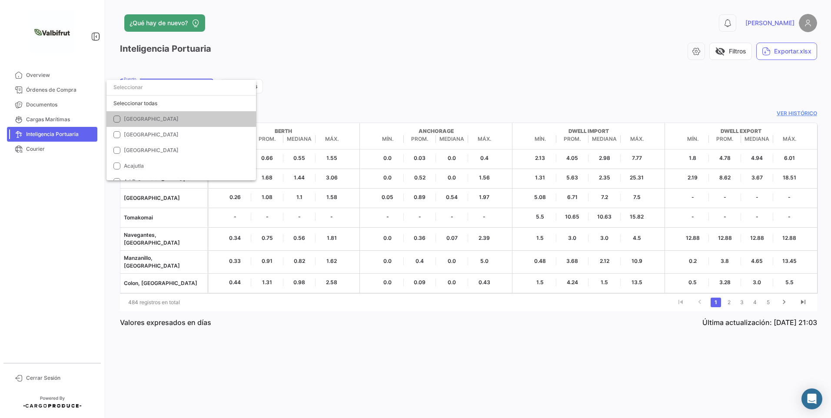
click at [293, 80] on div at bounding box center [415, 209] width 831 height 418
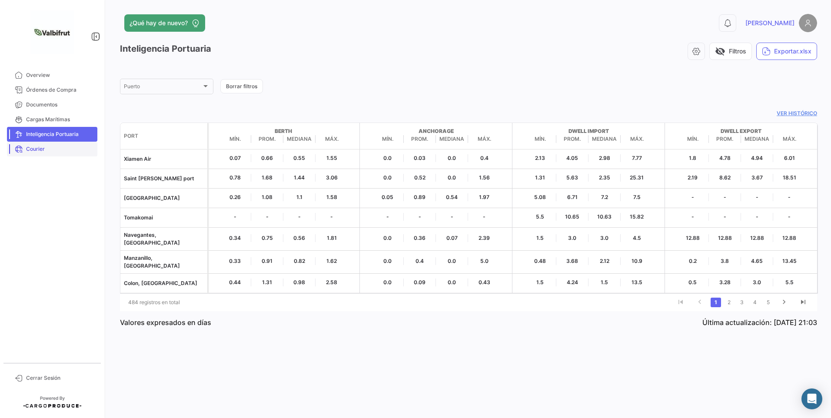
click at [58, 148] on span "Courier" at bounding box center [60, 149] width 68 height 8
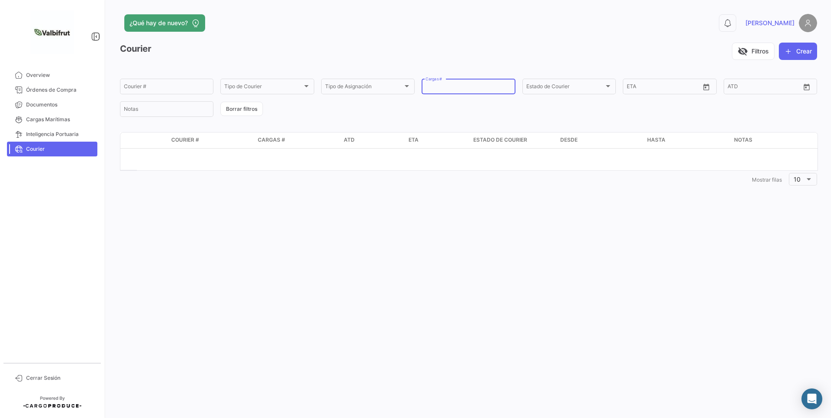
click at [468, 90] on input "Cargas #" at bounding box center [468, 88] width 86 height 6
click at [468, 87] on input "Cargas #" at bounding box center [468, 88] width 86 height 6
click at [469, 76] on app-list-header "Courier visibility_off Filtros Crear Courier # Tipo de Courier Tipo de Courier …" at bounding box center [468, 81] width 697 height 76
click at [465, 65] on div "Courier visibility_off Filtros Crear" at bounding box center [468, 55] width 697 height 24
click at [375, 88] on div "Tipo de Asignación" at bounding box center [364, 88] width 78 height 6
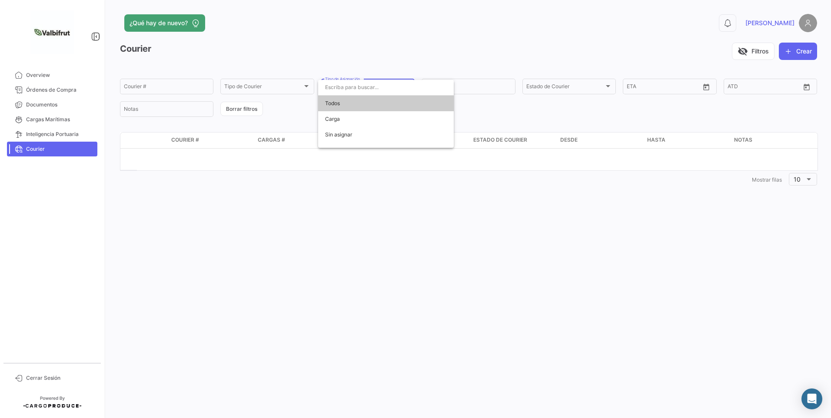
click at [332, 63] on div at bounding box center [415, 209] width 831 height 418
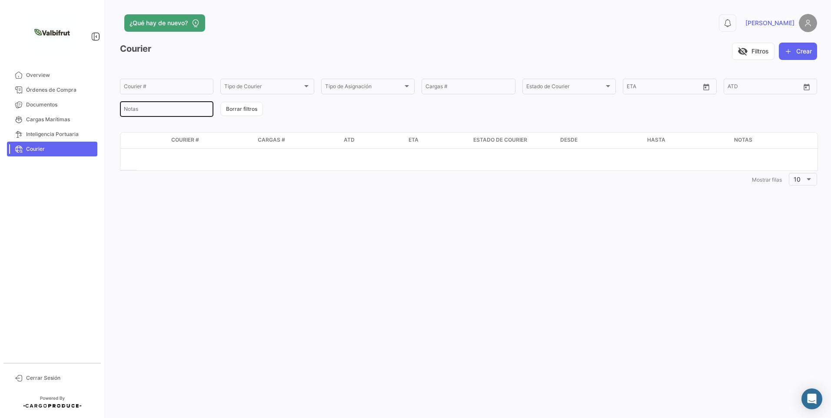
click at [180, 112] on input "Notas" at bounding box center [167, 110] width 86 height 6
click at [243, 126] on div "Courier visibility_off Filtros Crear Courier # Tipo de Courier Tipo de Courier …" at bounding box center [468, 116] width 697 height 146
